Goal: Participate in discussion: Engage in conversation with other users on a specific topic

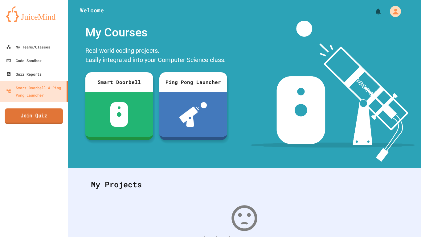
click at [41, 123] on link "Join Quiz" at bounding box center [34, 115] width 58 height 15
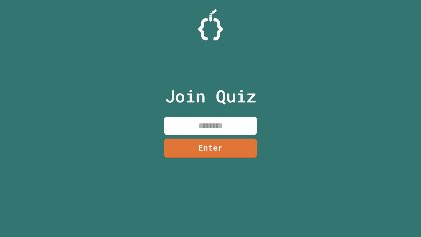
click at [212, 128] on input at bounding box center [210, 126] width 92 height 18
type input "********"
click at [233, 152] on link "Enter" at bounding box center [210, 147] width 92 height 20
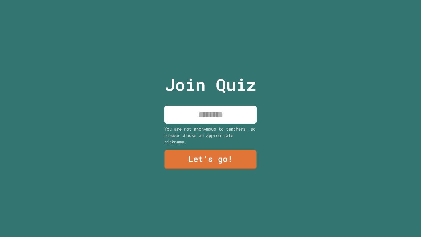
click at [212, 119] on input at bounding box center [210, 114] width 92 height 18
type input "******"
click at [193, 163] on link "Let's go!" at bounding box center [211, 159] width 94 height 20
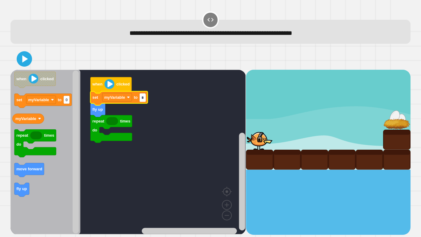
type input "*"
click at [137, 110] on rect "Blockly Workspace" at bounding box center [127, 152] width 235 height 164
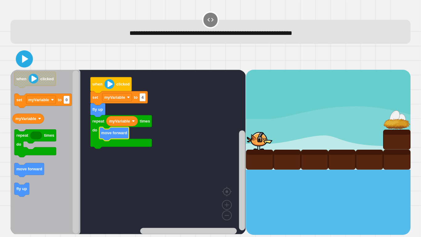
click at [29, 65] on icon at bounding box center [25, 59] width 14 height 14
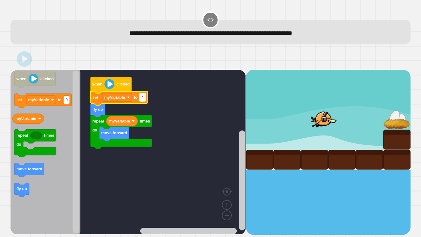
click at [143, 96] on text "4" at bounding box center [143, 97] width 2 height 5
type input "*"
click at [28, 61] on icon at bounding box center [24, 59] width 14 height 14
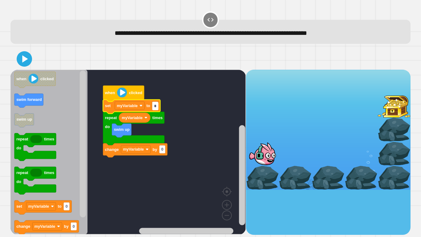
type input "*"
click at [148, 179] on rect "Blockly Workspace" at bounding box center [127, 152] width 235 height 164
type input "*"
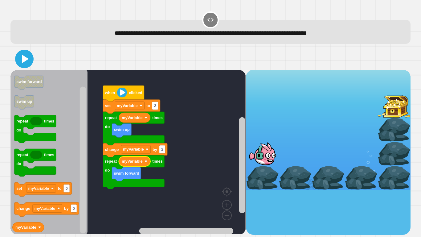
click at [31, 58] on icon at bounding box center [24, 58] width 15 height 15
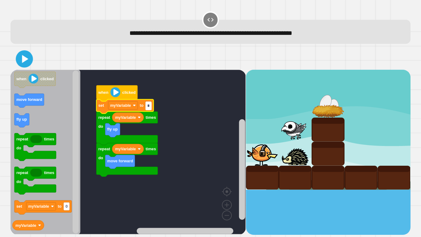
type input "*"
click at [30, 57] on icon at bounding box center [24, 58] width 15 height 15
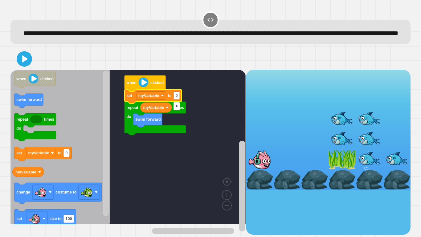
type input "*"
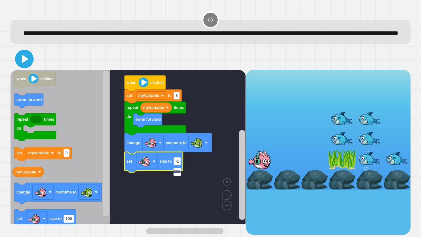
scroll to position [0, 59]
type input "**********"
click at [28, 66] on icon at bounding box center [24, 58] width 15 height 15
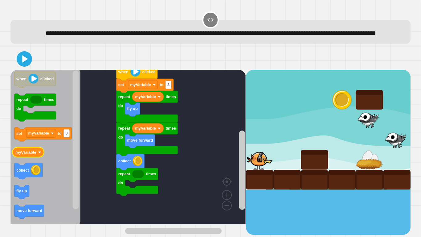
click at [31, 154] on text "myVariable" at bounding box center [25, 152] width 21 height 5
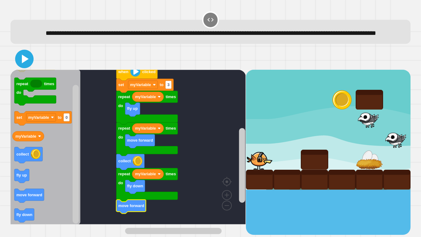
click at [24, 66] on icon at bounding box center [24, 58] width 15 height 15
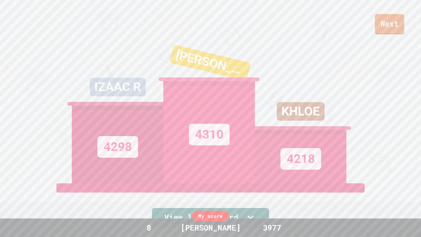
click at [397, 26] on link "Next" at bounding box center [389, 24] width 29 height 20
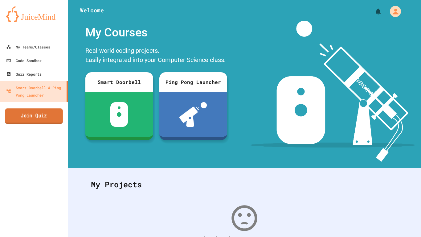
click at [28, 112] on link "Join Quiz" at bounding box center [34, 115] width 58 height 15
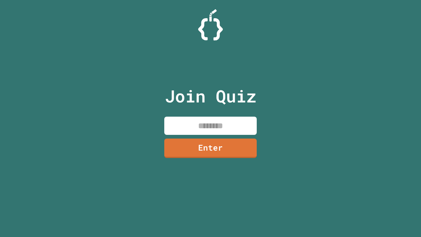
click at [226, 123] on input at bounding box center [210, 126] width 92 height 18
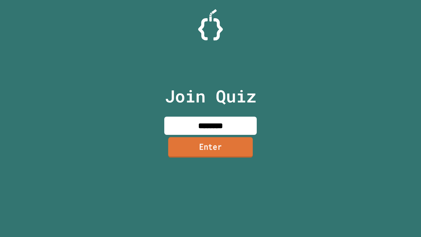
type input "********"
click at [232, 147] on link "Enter" at bounding box center [211, 147] width 92 height 20
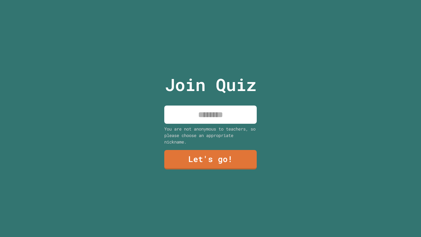
click at [212, 107] on input at bounding box center [210, 114] width 92 height 18
type input "******"
click at [214, 167] on link "Let's go!" at bounding box center [210, 159] width 89 height 20
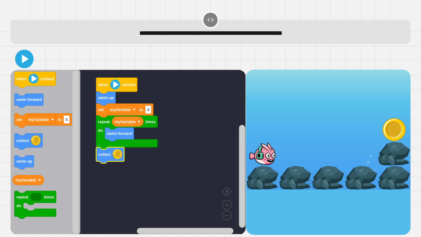
click at [27, 56] on icon at bounding box center [24, 58] width 15 height 15
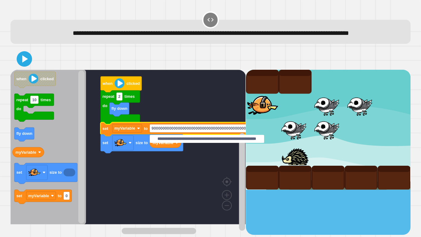
scroll to position [0, 26]
click at [25, 63] on icon at bounding box center [25, 59] width 7 height 9
drag, startPoint x: 264, startPoint y: 138, endPoint x: 132, endPoint y: 142, distance: 131.7
click at [132, 142] on body "**********" at bounding box center [210, 118] width 421 height 237
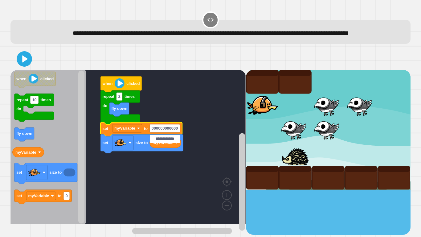
drag, startPoint x: 178, startPoint y: 137, endPoint x: 112, endPoint y: 145, distance: 66.4
click at [112, 145] on body "**********" at bounding box center [210, 118] width 421 height 237
type input "***"
click at [24, 66] on icon at bounding box center [24, 58] width 15 height 15
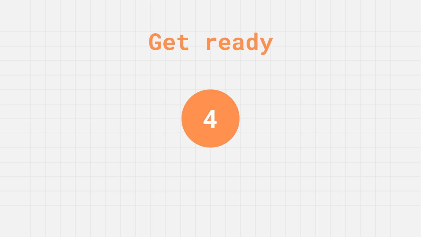
click at [265, 173] on div "Get ready 4" at bounding box center [210, 118] width 421 height 237
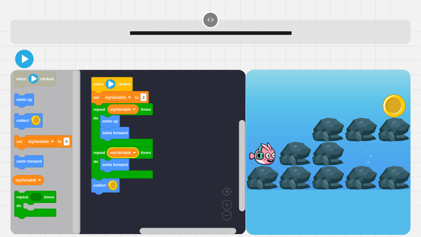
click at [26, 60] on icon at bounding box center [25, 59] width 7 height 9
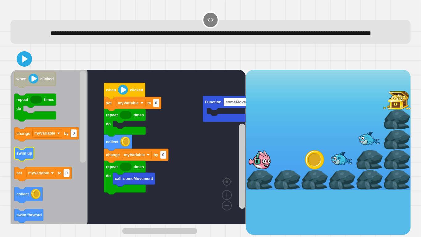
click at [24, 155] on text "swim up" at bounding box center [24, 153] width 16 height 5
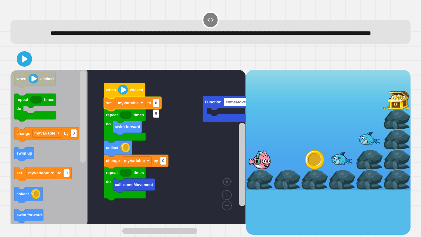
type input "*"
click at [165, 149] on rect "Blockly Workspace" at bounding box center [127, 147] width 235 height 154
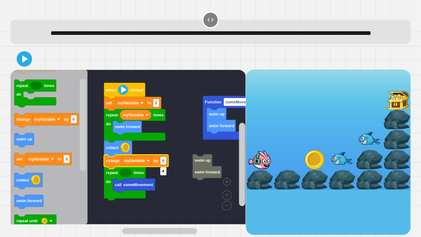
type input "*"
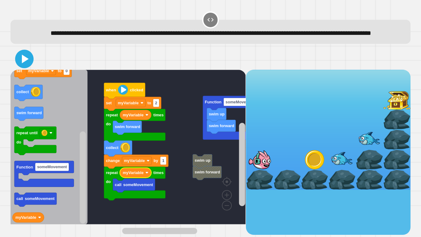
click at [27, 63] on icon at bounding box center [25, 59] width 7 height 9
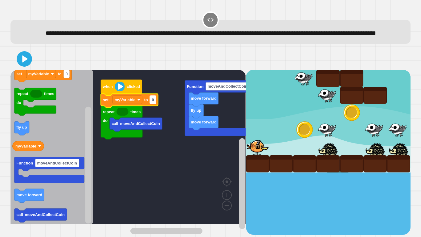
click at [155, 104] on rect "Blockly Workspace" at bounding box center [153, 100] width 6 height 8
type input "*"
click at [30, 132] on icon "Blockly Workspace" at bounding box center [51, 147] width 82 height 154
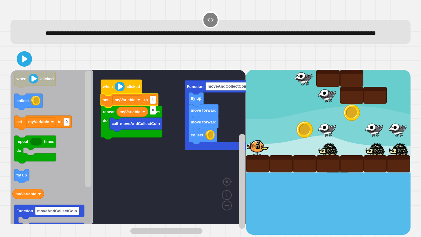
type input "*"
click at [170, 181] on rect "Blockly Workspace" at bounding box center [127, 147] width 235 height 154
click at [28, 66] on icon at bounding box center [24, 58] width 15 height 15
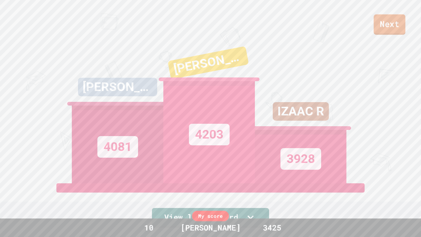
click at [409, 14] on div "Next" at bounding box center [210, 17] width 421 height 35
click at [402, 19] on link "Next" at bounding box center [389, 24] width 33 height 20
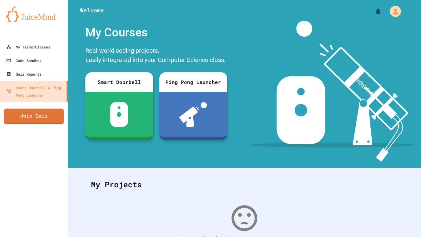
click at [35, 109] on link "Join Quiz" at bounding box center [34, 116] width 60 height 15
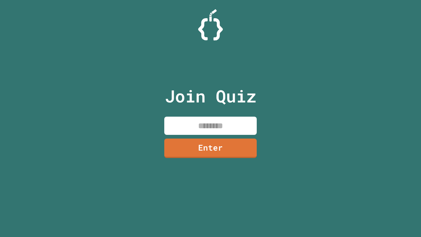
click at [194, 125] on input at bounding box center [210, 126] width 92 height 18
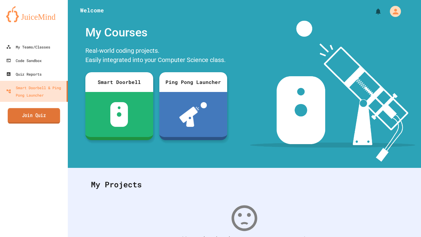
click at [45, 113] on link "Join Quiz" at bounding box center [34, 115] width 52 height 15
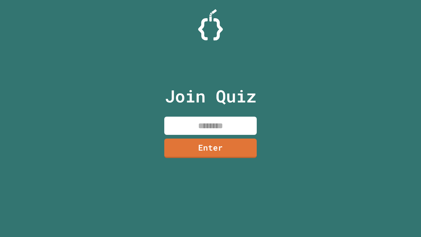
click at [232, 119] on input at bounding box center [210, 126] width 92 height 18
paste input "********"
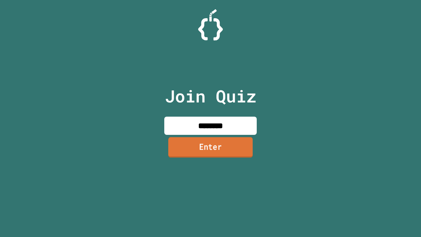
type input "********"
click at [228, 147] on link "Enter" at bounding box center [210, 147] width 84 height 20
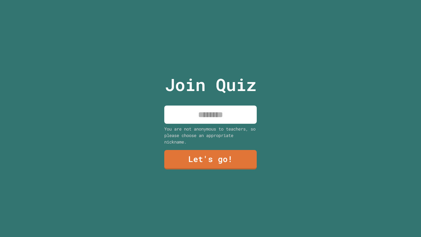
click at [216, 119] on input at bounding box center [210, 114] width 92 height 18
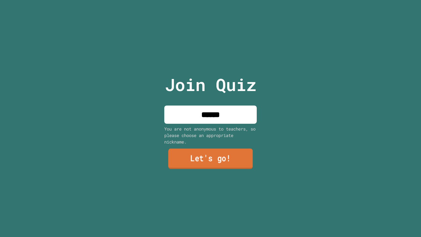
type input "******"
click at [196, 160] on link "Let's go!" at bounding box center [210, 158] width 84 height 20
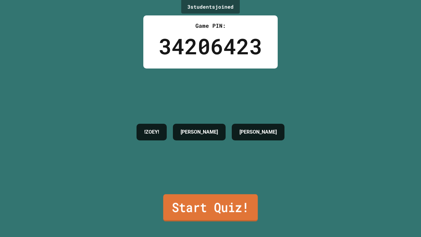
click at [241, 203] on link "Start Quiz!" at bounding box center [210, 207] width 95 height 27
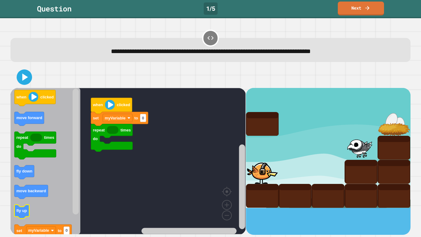
click at [19, 211] on text "fly up" at bounding box center [21, 210] width 10 height 5
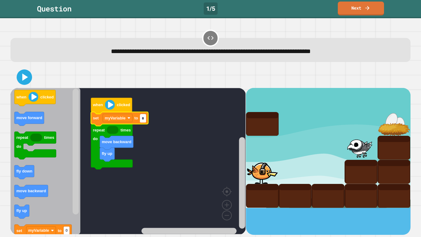
type input "*"
click at [33, 154] on icon "Blockly Workspace" at bounding box center [35, 146] width 42 height 28
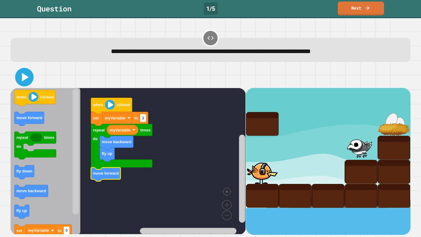
click at [26, 74] on icon at bounding box center [24, 77] width 15 height 15
click at [354, 177] on div at bounding box center [361, 172] width 33 height 24
click at [185, 147] on rect "Blockly Workspace" at bounding box center [127, 161] width 235 height 146
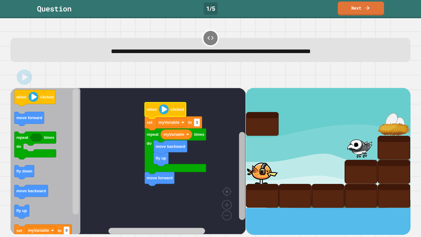
click at [303, 181] on div "when clicked repeat times do move backward fly up myVariable move forward set m…" at bounding box center [210, 161] width 400 height 147
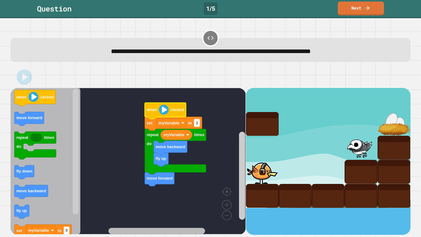
click at [182, 235] on div "when clicked repeat times do move backward fly up myVariable move forward set m…" at bounding box center [210, 150] width 404 height 173
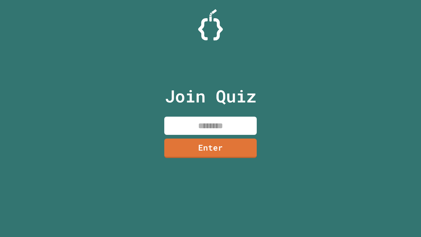
click at [209, 124] on input at bounding box center [210, 126] width 92 height 18
paste input "********"
type input "********"
click at [212, 148] on link "Enter" at bounding box center [210, 147] width 93 height 20
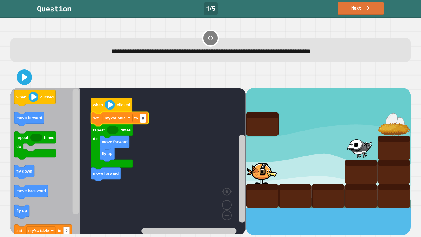
type input "*"
click at [46, 182] on icon "Blockly Workspace" at bounding box center [45, 161] width 70 height 146
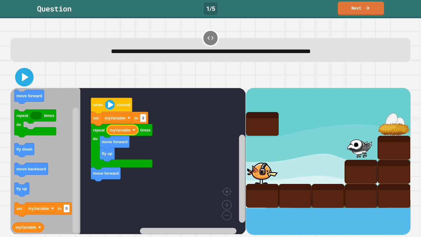
click at [28, 81] on icon at bounding box center [24, 77] width 15 height 15
click at [20, 74] on icon at bounding box center [24, 77] width 13 height 13
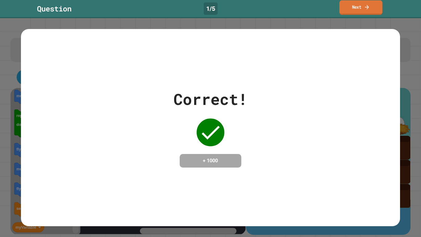
click at [369, 5] on icon at bounding box center [367, 7] width 6 height 6
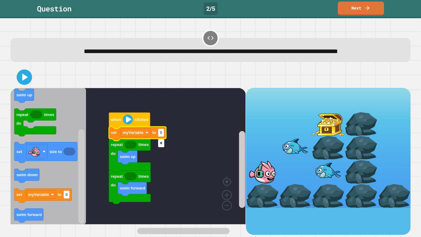
type input "*"
click at [52, 175] on icon "Blockly Workspace" at bounding box center [48, 156] width 76 height 136
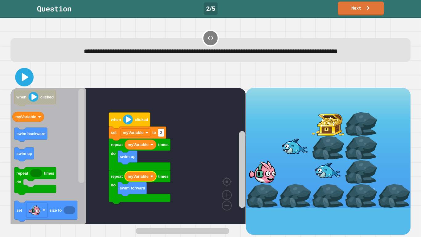
click at [25, 84] on icon at bounding box center [24, 77] width 15 height 15
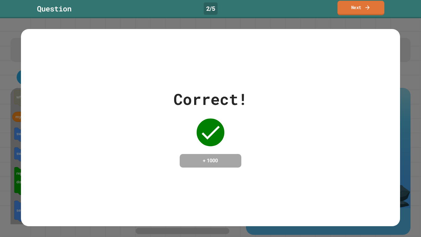
click at [368, 10] on link "Next" at bounding box center [361, 8] width 47 height 14
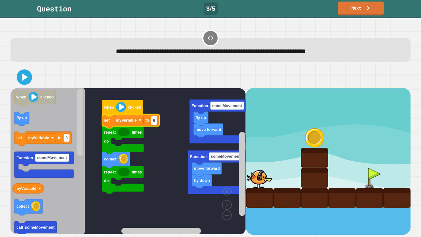
type input "*"
click at [149, 139] on rect "Blockly Workspace" at bounding box center [127, 161] width 235 height 146
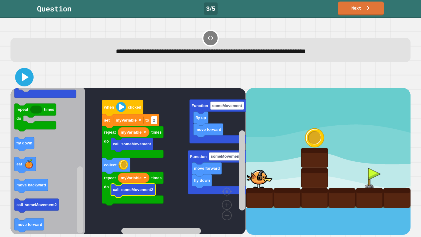
click at [23, 81] on icon at bounding box center [24, 77] width 15 height 15
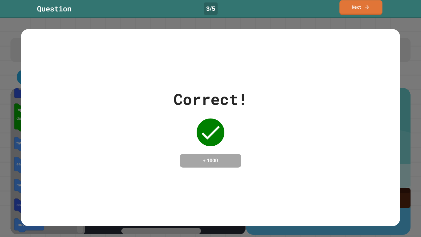
click at [371, 10] on link "Next" at bounding box center [360, 7] width 43 height 14
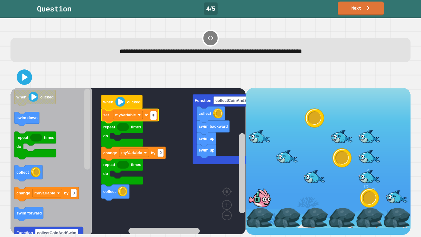
type input "*"
click at [175, 184] on rect "Blockly Workspace" at bounding box center [127, 161] width 235 height 146
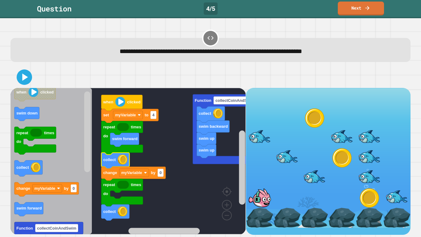
click at [29, 177] on icon "Blockly Workspace" at bounding box center [50, 161] width 81 height 146
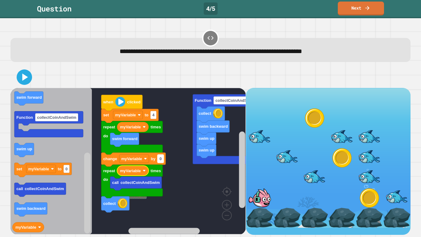
click at [162, 158] on rect "Blockly Workspace" at bounding box center [161, 158] width 6 height 8
type input "*"
click at [22, 81] on icon at bounding box center [24, 77] width 14 height 14
click at [156, 208] on rect "Blockly Workspace" at bounding box center [127, 161] width 235 height 146
click at [26, 83] on icon at bounding box center [24, 77] width 15 height 15
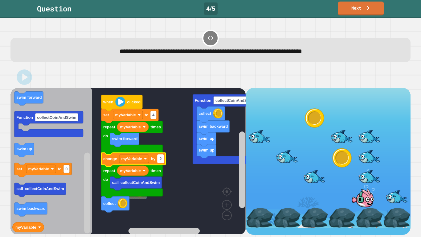
click at [160, 158] on text "2" at bounding box center [161, 158] width 2 height 5
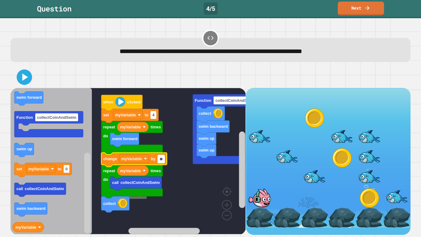
type input "**"
click at [27, 83] on icon at bounding box center [24, 77] width 12 height 12
click at [165, 160] on rect "Blockly Workspace" at bounding box center [161, 158] width 7 height 8
type input "**"
click at [28, 81] on icon at bounding box center [24, 77] width 15 height 15
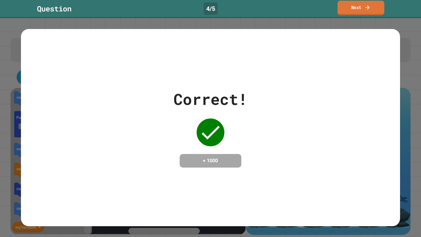
click at [376, 13] on link "Next" at bounding box center [361, 8] width 47 height 14
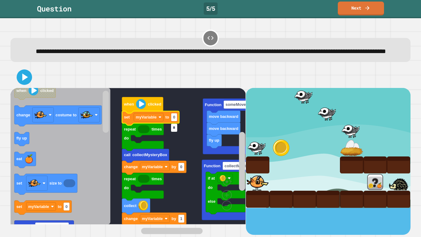
type input "*"
click at [85, 143] on icon "Blockly Workspace" at bounding box center [60, 156] width 100 height 136
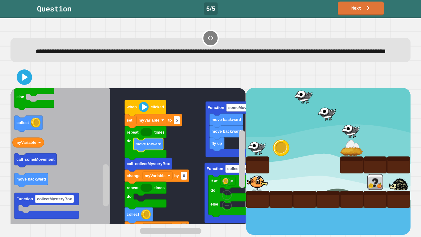
click at [19, 147] on icon "Blockly Workspace" at bounding box center [60, 156] width 100 height 136
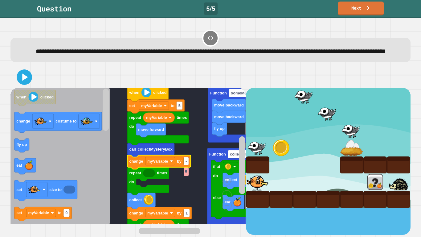
type input "**"
click at [185, 179] on rect "Blockly Workspace" at bounding box center [127, 156] width 235 height 136
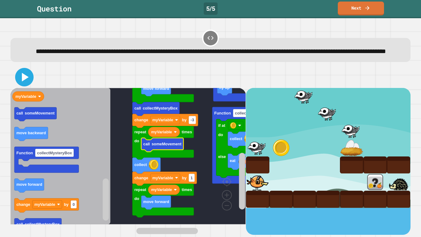
click at [18, 84] on icon at bounding box center [24, 77] width 15 height 15
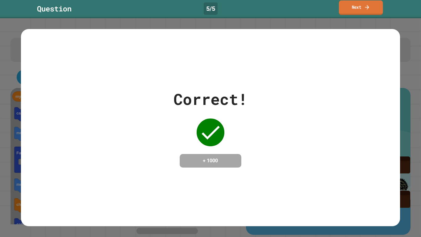
click at [365, 4] on icon at bounding box center [367, 7] width 6 height 6
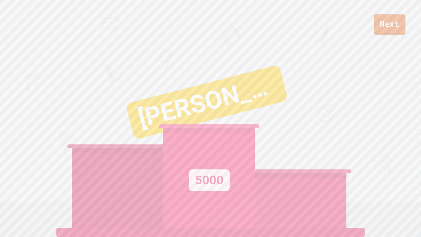
click at [393, 23] on link "Next" at bounding box center [390, 24] width 32 height 20
